Goal: Transaction & Acquisition: Book appointment/travel/reservation

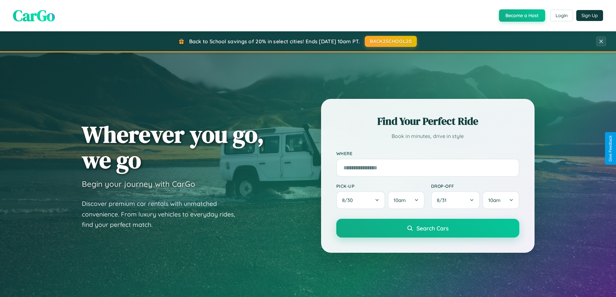
scroll to position [1039, 0]
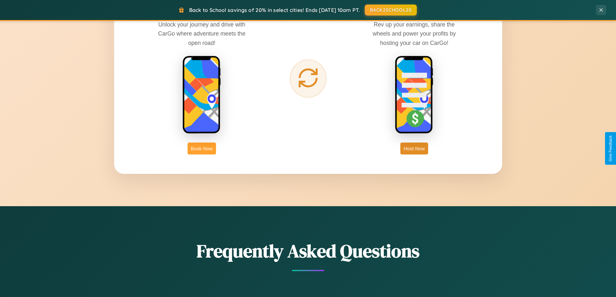
click at [202, 148] on button "Book Now" at bounding box center [202, 149] width 28 height 12
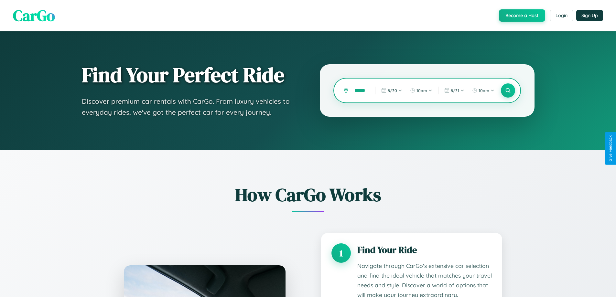
scroll to position [0, 4]
type input "******"
click at [508, 91] on icon at bounding box center [508, 91] width 6 height 6
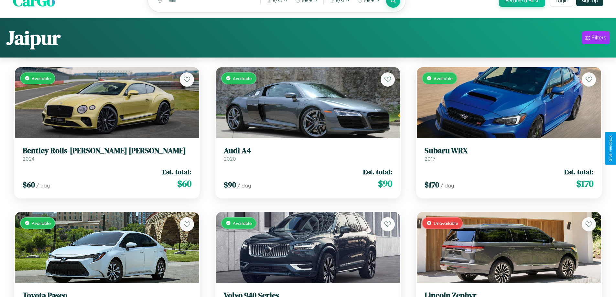
scroll to position [39, 0]
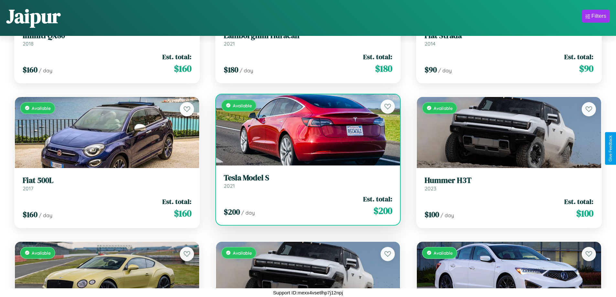
click at [305, 183] on link "Tesla Model S 2021" at bounding box center [308, 181] width 169 height 16
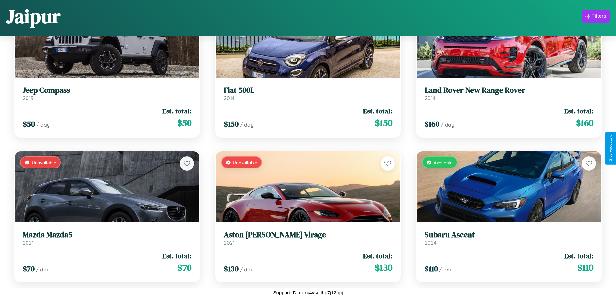
scroll to position [91, 0]
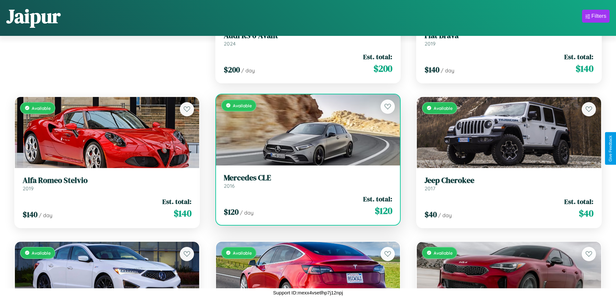
click at [305, 182] on h3 "Mercedes CLE" at bounding box center [308, 177] width 169 height 9
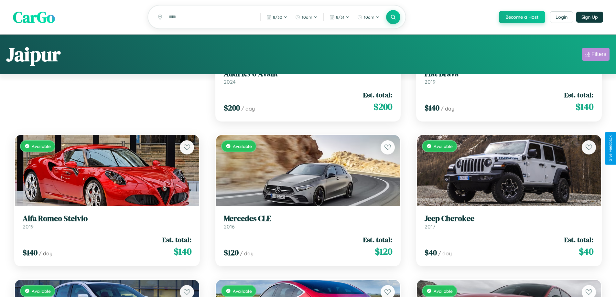
click at [596, 55] on div "Filters" at bounding box center [599, 54] width 15 height 6
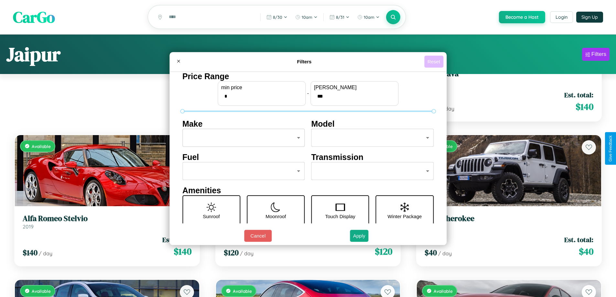
click at [435, 61] on button "Reset" at bounding box center [433, 62] width 19 height 12
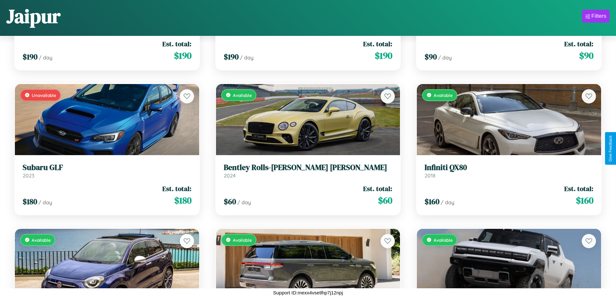
scroll to position [2947, 0]
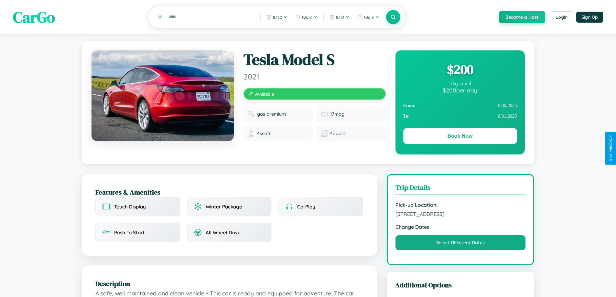
scroll to position [377, 0]
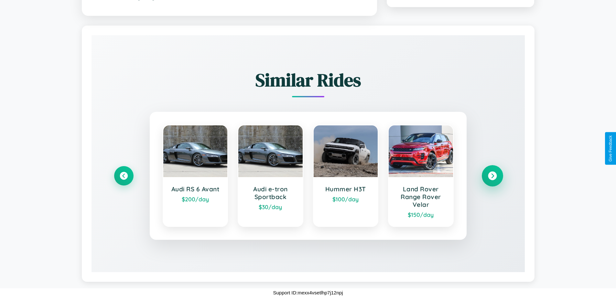
click at [492, 176] on icon at bounding box center [492, 176] width 9 height 9
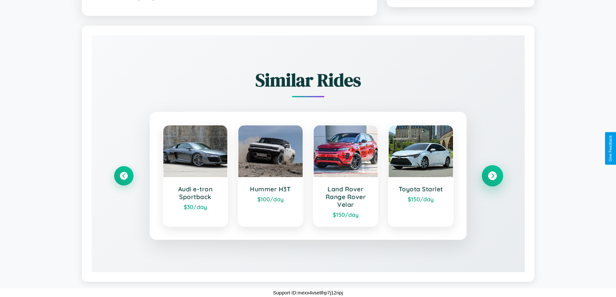
click at [492, 176] on icon at bounding box center [492, 176] width 9 height 9
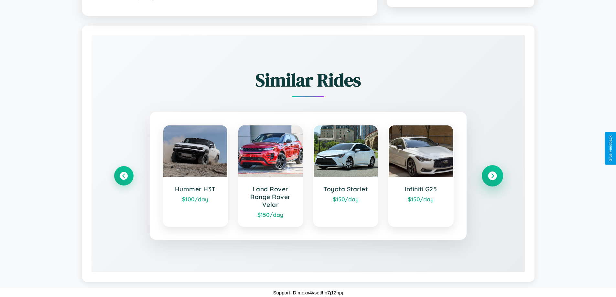
click at [492, 176] on icon at bounding box center [492, 176] width 9 height 9
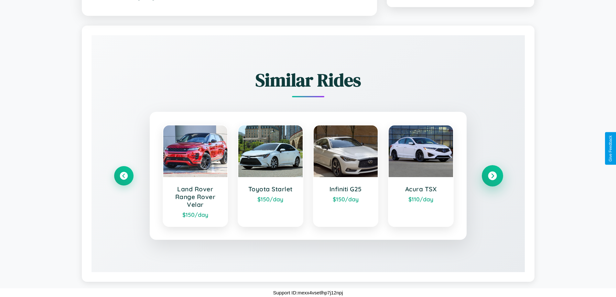
click at [492, 176] on icon at bounding box center [492, 176] width 9 height 9
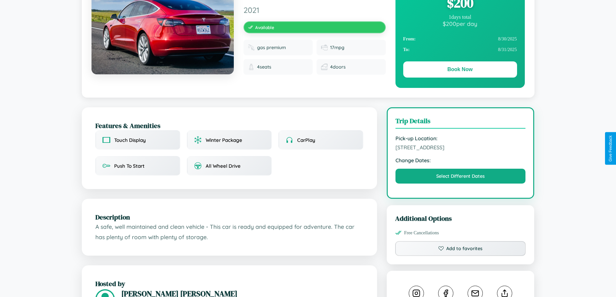
scroll to position [0, 0]
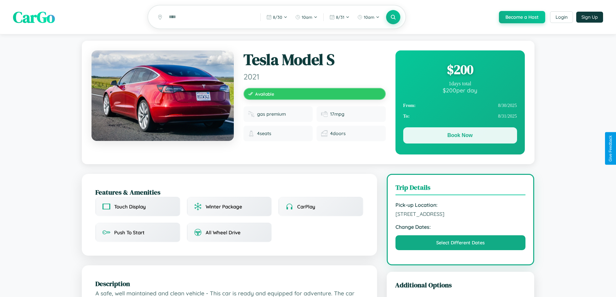
click at [460, 137] on button "Book Now" at bounding box center [460, 135] width 114 height 16
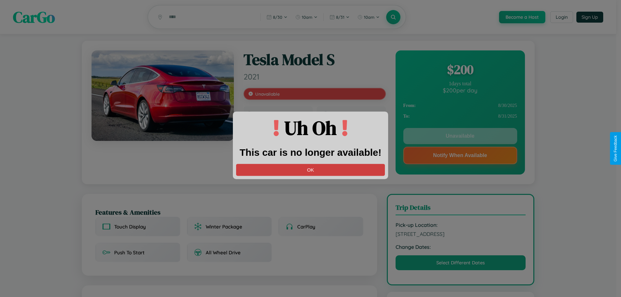
click at [311, 170] on button "OK" at bounding box center [310, 170] width 149 height 12
